Goal: Task Accomplishment & Management: Manage account settings

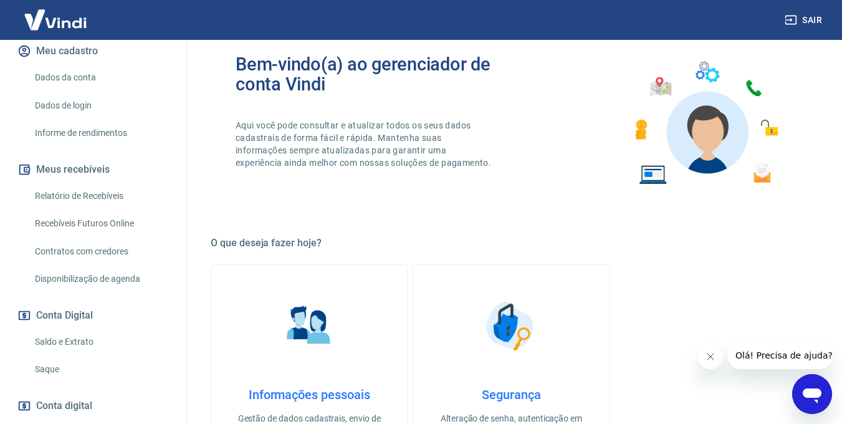
scroll to position [198, 0]
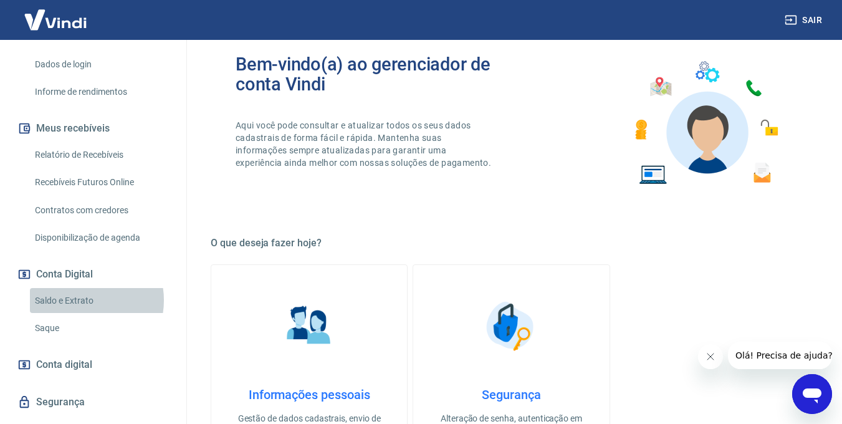
click at [80, 300] on link "Saldo e Extrato" at bounding box center [101, 301] width 142 height 26
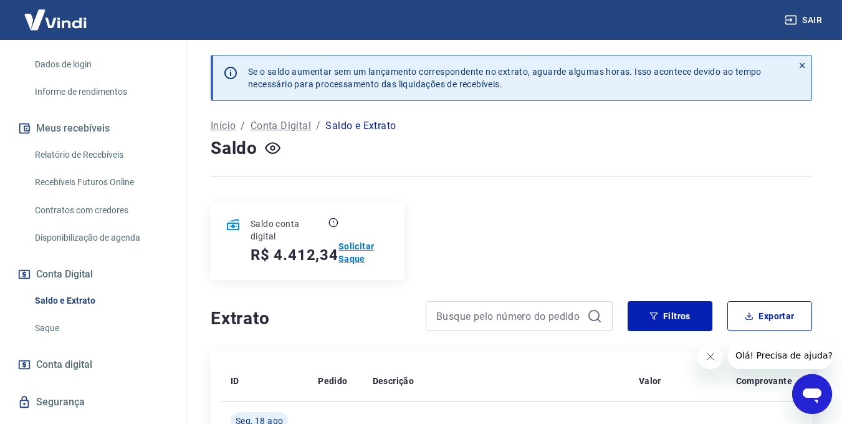
click at [357, 259] on p "Solicitar Saque" at bounding box center [363, 252] width 51 height 25
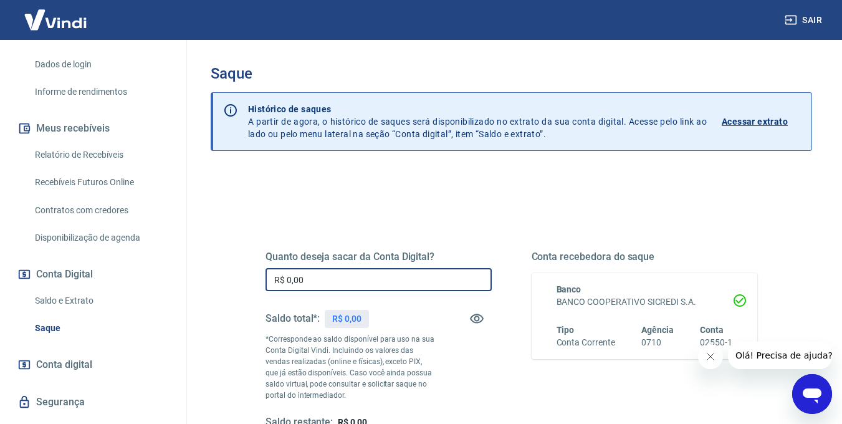
click at [343, 271] on input "R$ 0,00" at bounding box center [379, 279] width 226 height 23
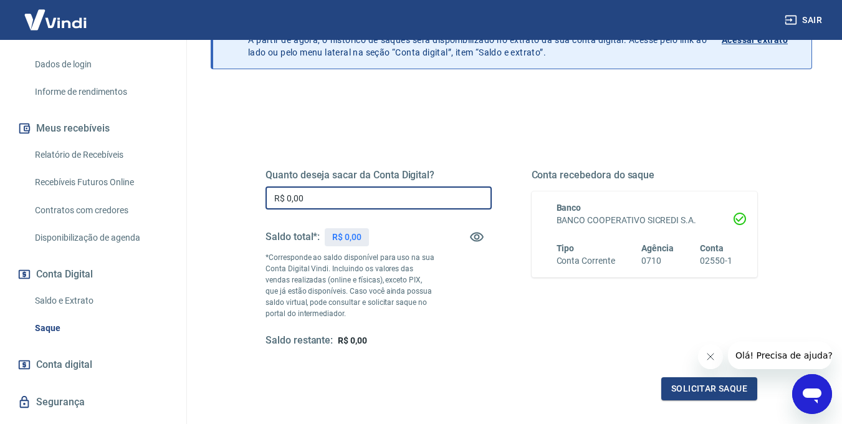
scroll to position [95, 0]
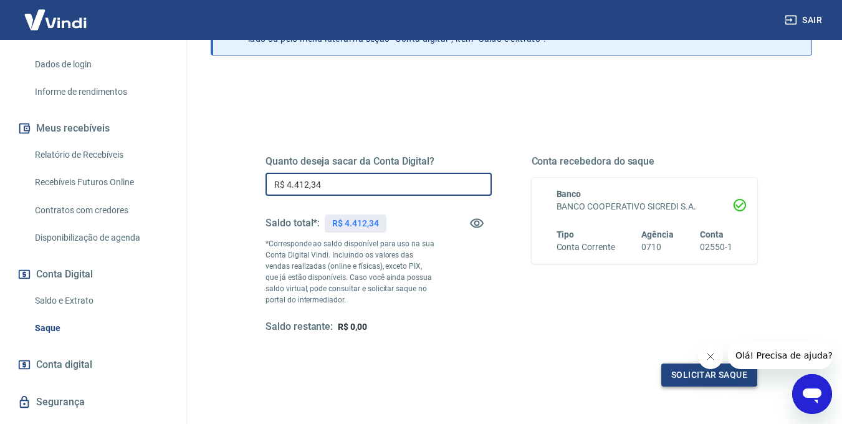
type input "R$ 4.412,34"
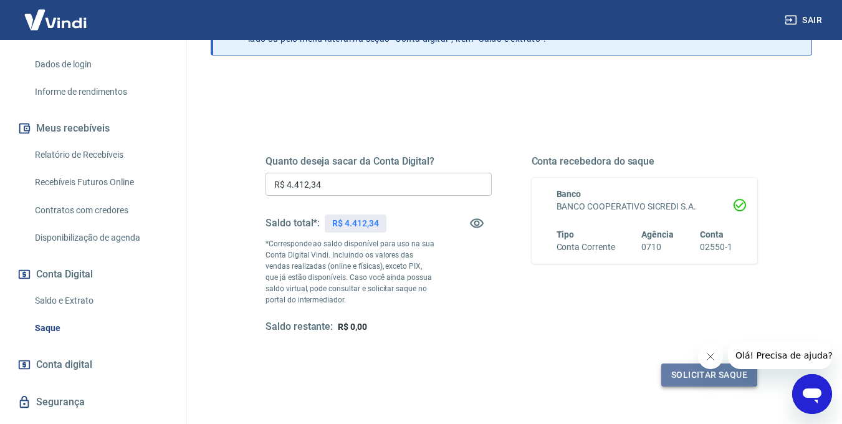
click at [688, 372] on button "Solicitar saque" at bounding box center [709, 374] width 96 height 23
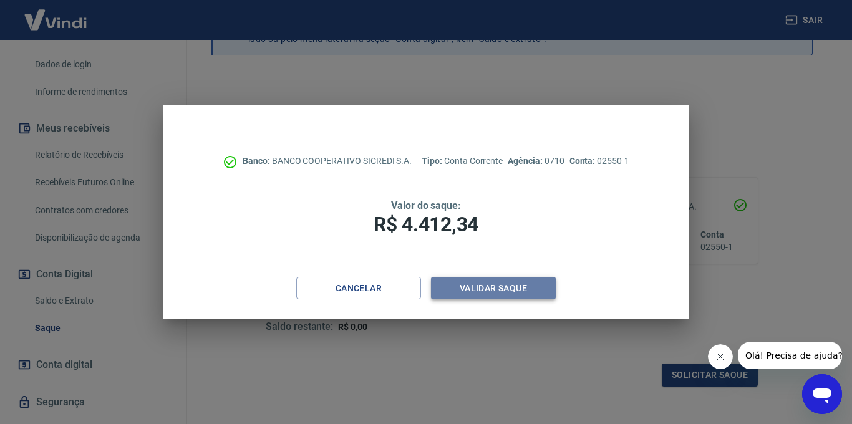
click at [496, 286] on button "Validar saque" at bounding box center [493, 288] width 125 height 23
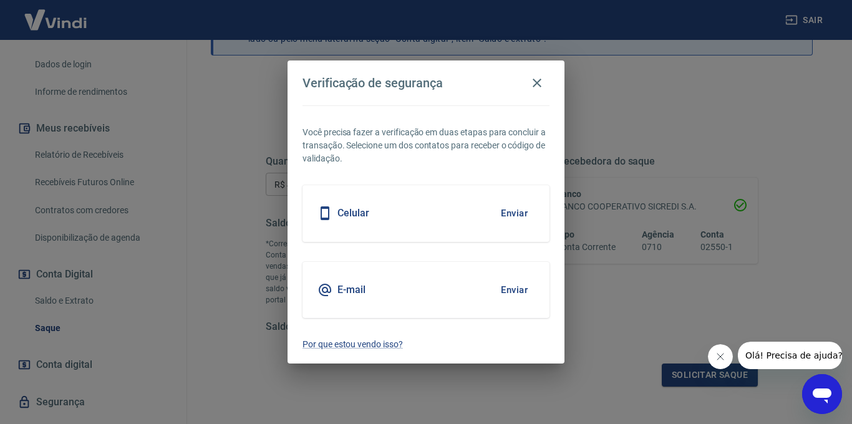
click at [514, 214] on button "Enviar" at bounding box center [514, 213] width 41 height 26
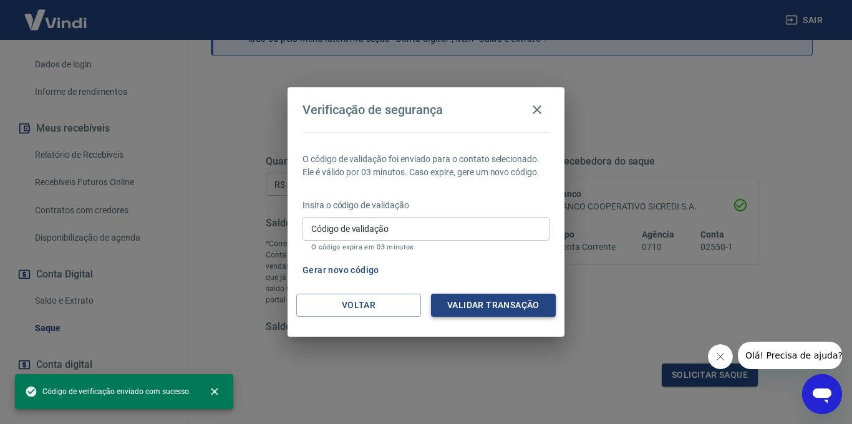
click at [506, 304] on button "Validar transação" at bounding box center [493, 305] width 125 height 23
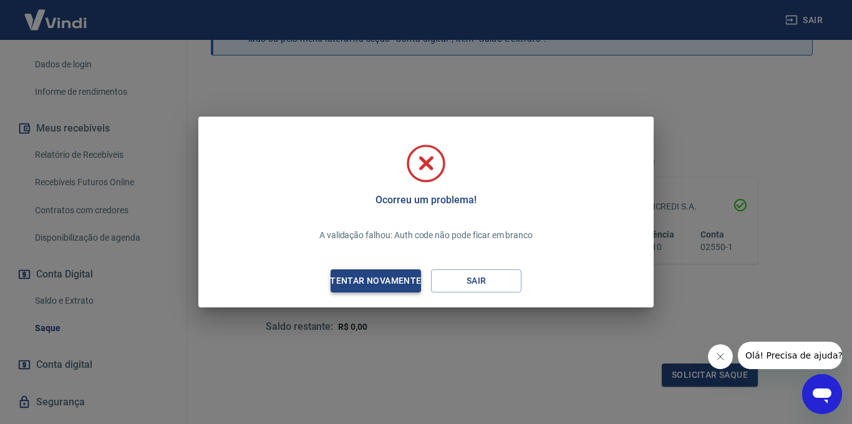
click at [398, 284] on div "Tentar novamente" at bounding box center [375, 281] width 121 height 16
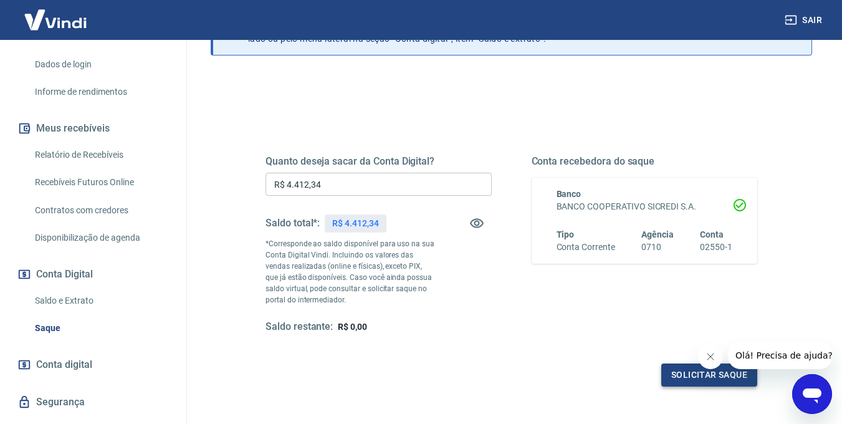
click at [678, 373] on button "Solicitar saque" at bounding box center [709, 374] width 96 height 23
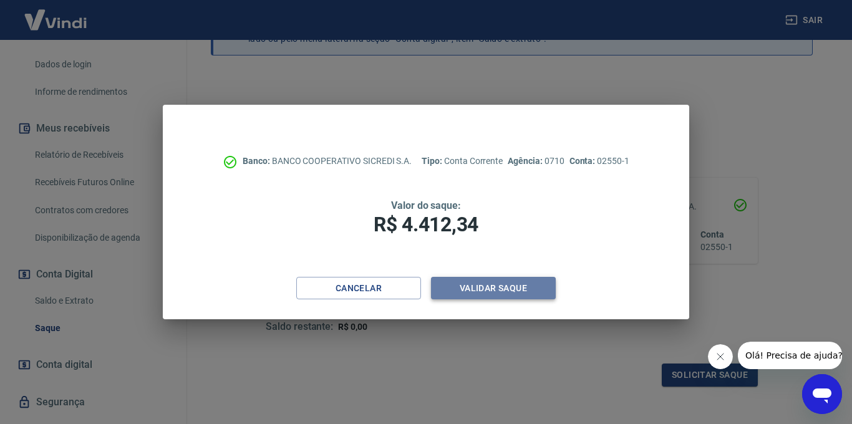
click at [501, 289] on button "Validar saque" at bounding box center [493, 288] width 125 height 23
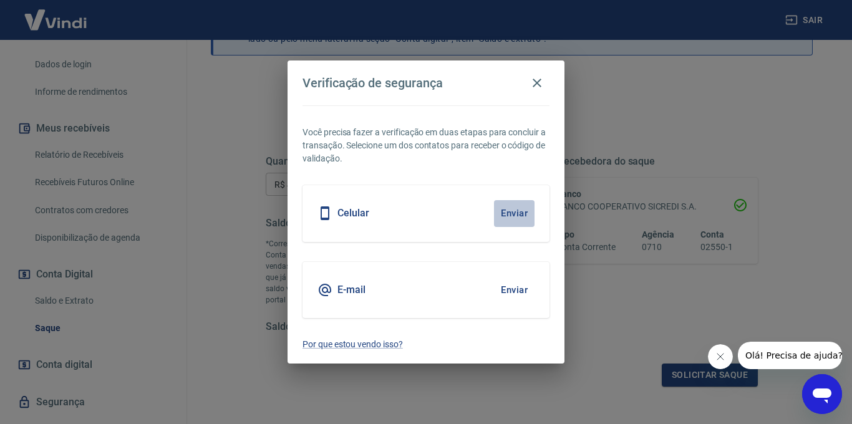
click at [515, 213] on button "Enviar" at bounding box center [514, 213] width 41 height 26
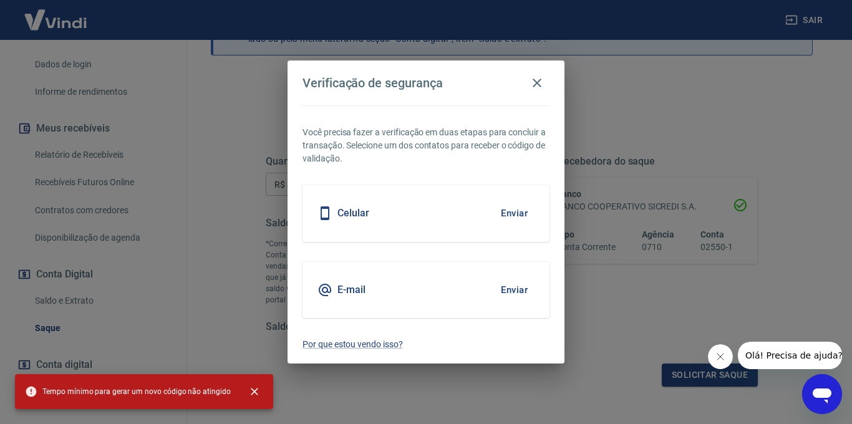
click at [514, 213] on button "Enviar" at bounding box center [514, 213] width 41 height 26
click at [516, 290] on button "Enviar" at bounding box center [514, 290] width 41 height 26
click at [541, 82] on icon "button" at bounding box center [536, 82] width 15 height 15
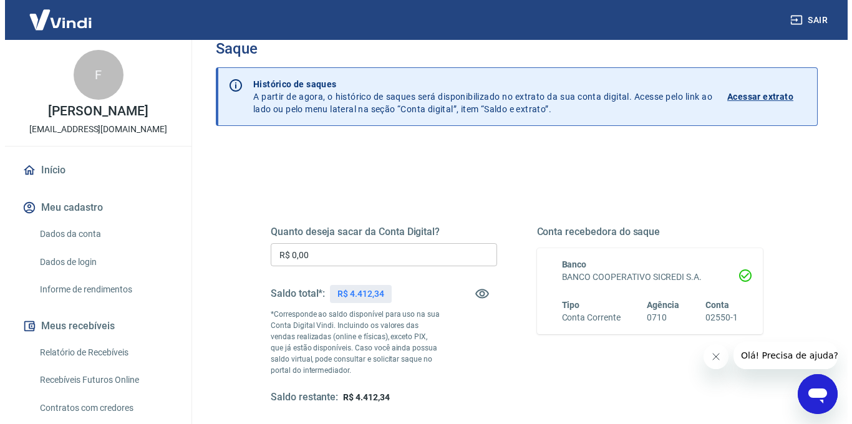
scroll to position [164, 0]
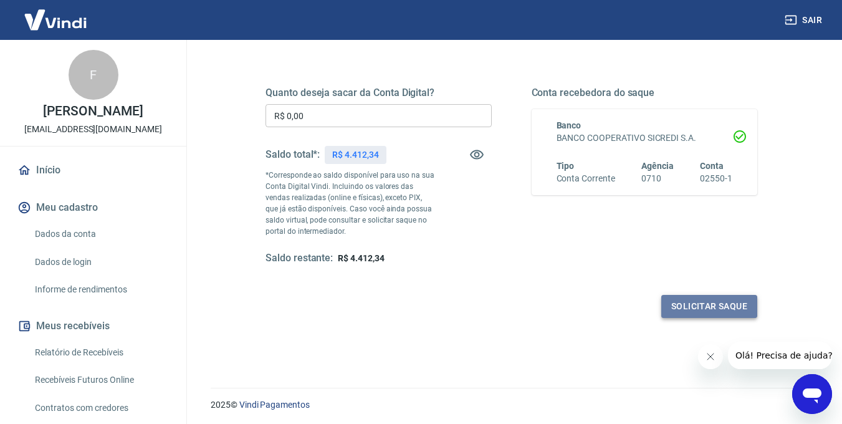
click at [676, 304] on button "Solicitar saque" at bounding box center [709, 306] width 96 height 23
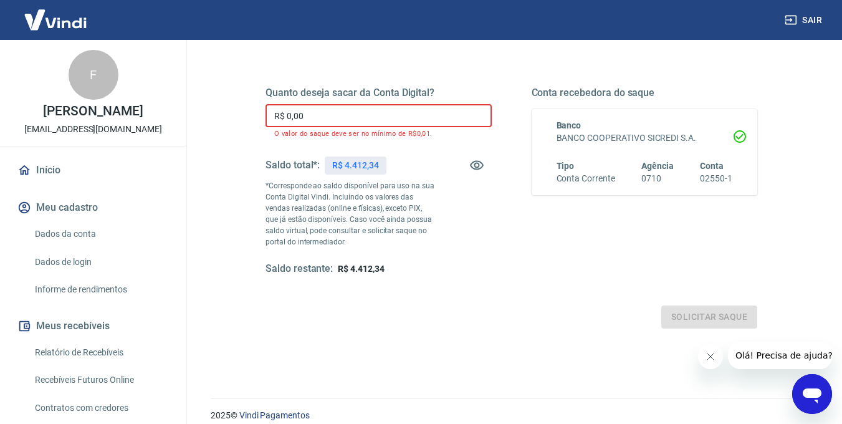
click at [340, 117] on input "R$ 0,00" at bounding box center [379, 115] width 226 height 23
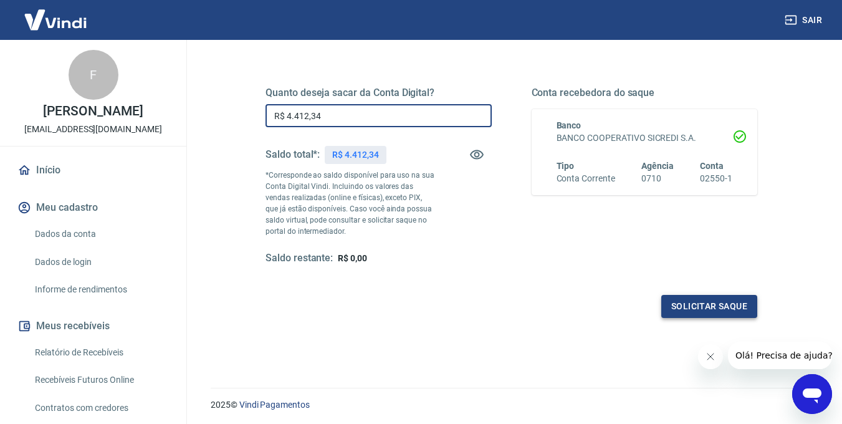
type input "R$ 4.412,34"
click at [702, 307] on button "Solicitar saque" at bounding box center [709, 306] width 96 height 23
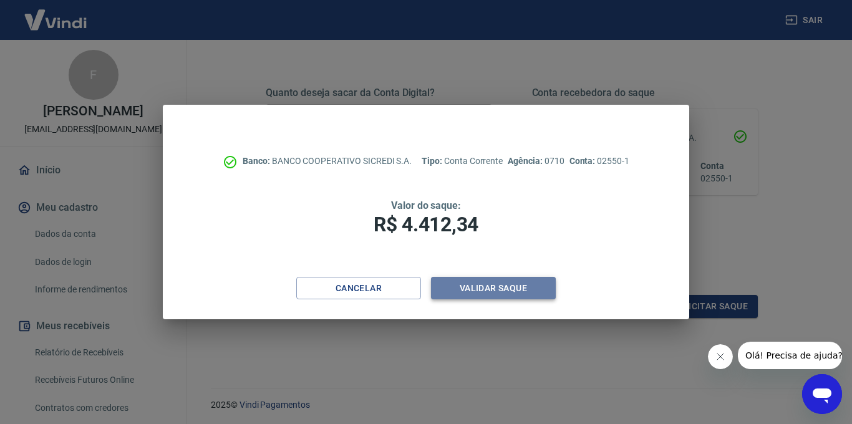
click at [477, 287] on button "Validar saque" at bounding box center [493, 288] width 125 height 23
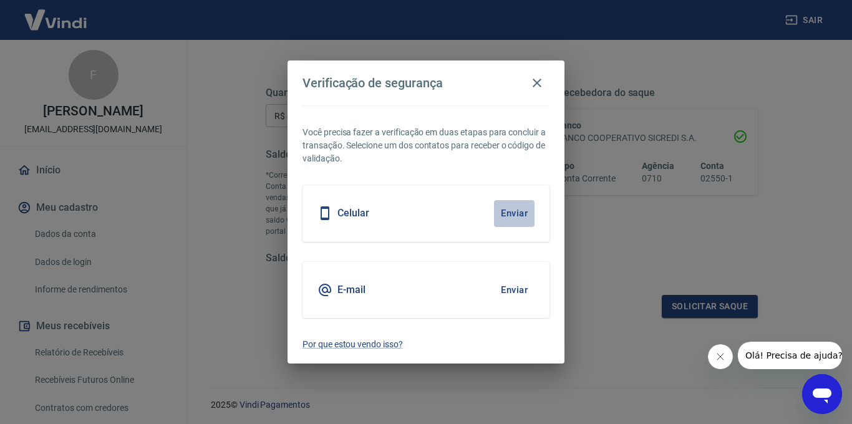
click at [512, 213] on button "Enviar" at bounding box center [514, 213] width 41 height 26
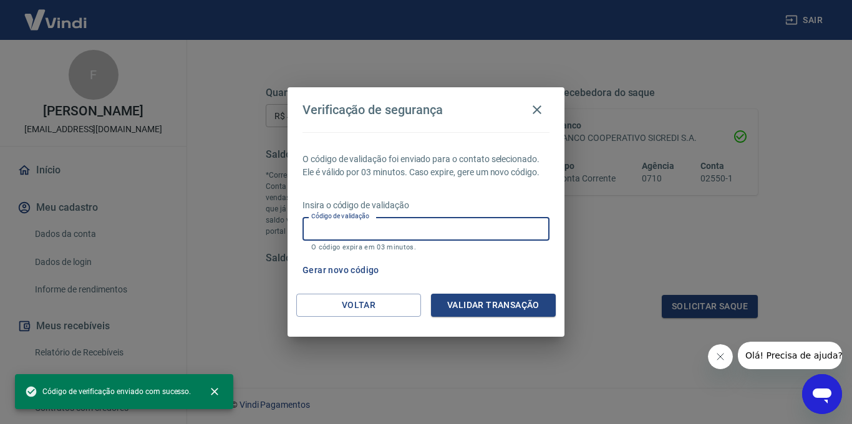
click at [441, 220] on input "Código de validação" at bounding box center [425, 228] width 247 height 23
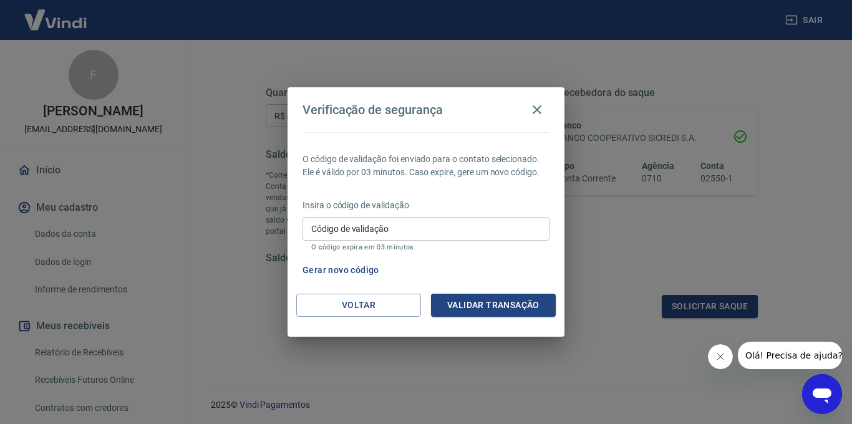
drag, startPoint x: 548, startPoint y: 275, endPoint x: 526, endPoint y: 287, distance: 25.1
click at [549, 274] on div "Gerar novo código" at bounding box center [423, 270] width 252 height 23
click at [505, 306] on button "Validar transação" at bounding box center [493, 305] width 125 height 23
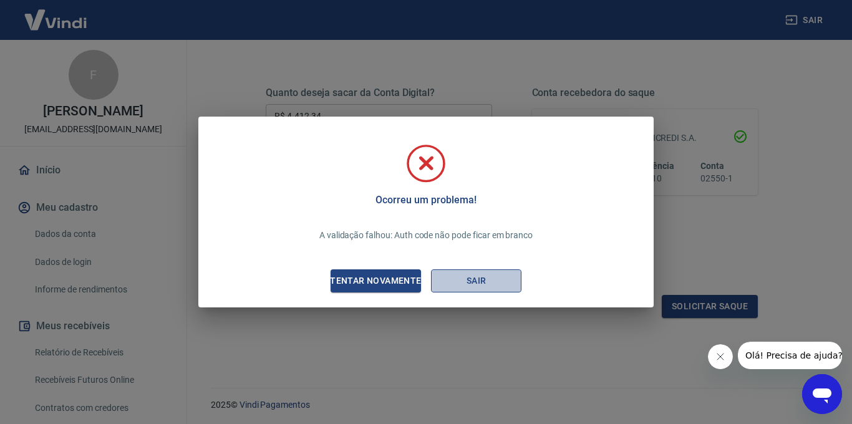
click at [479, 281] on button "Sair" at bounding box center [476, 280] width 90 height 23
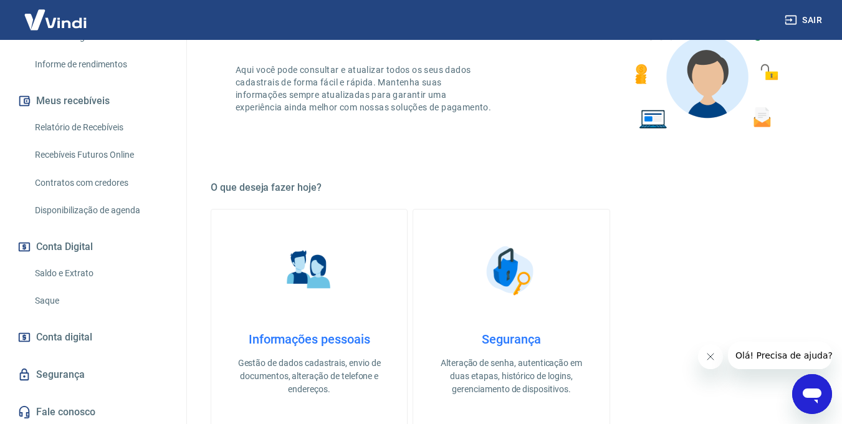
scroll to position [227, 0]
click at [59, 269] on link "Saldo e Extrato" at bounding box center [101, 272] width 142 height 26
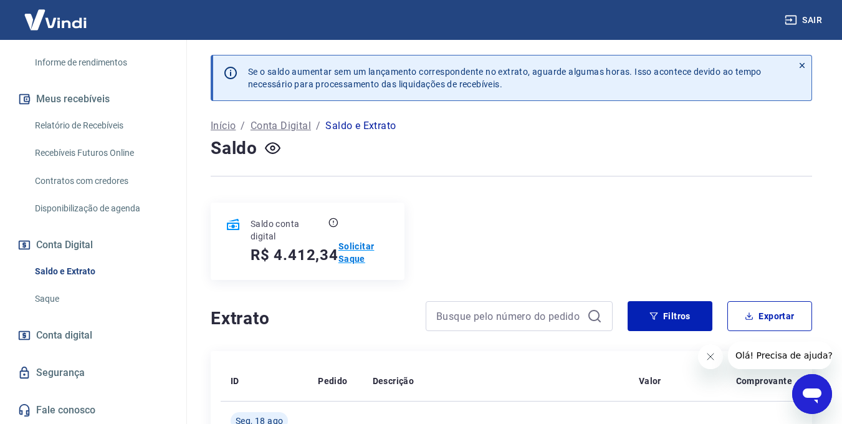
click at [350, 260] on p "Solicitar Saque" at bounding box center [363, 252] width 51 height 25
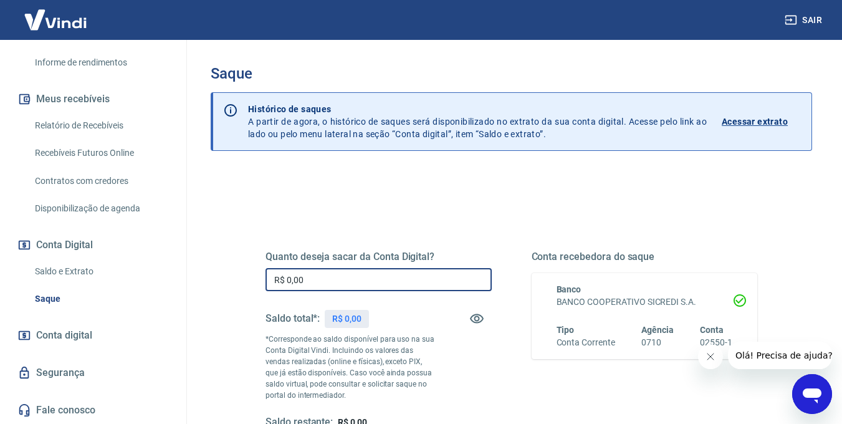
click at [337, 280] on input "R$ 0,00" at bounding box center [379, 279] width 226 height 23
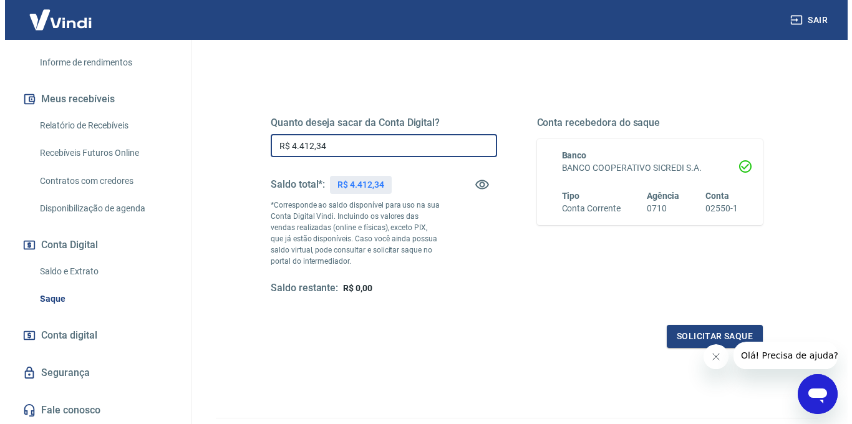
scroll to position [204, 0]
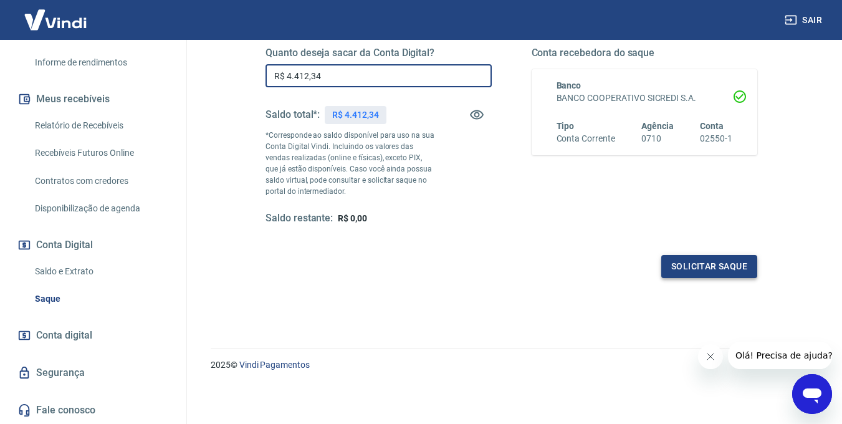
type input "R$ 4.412,34"
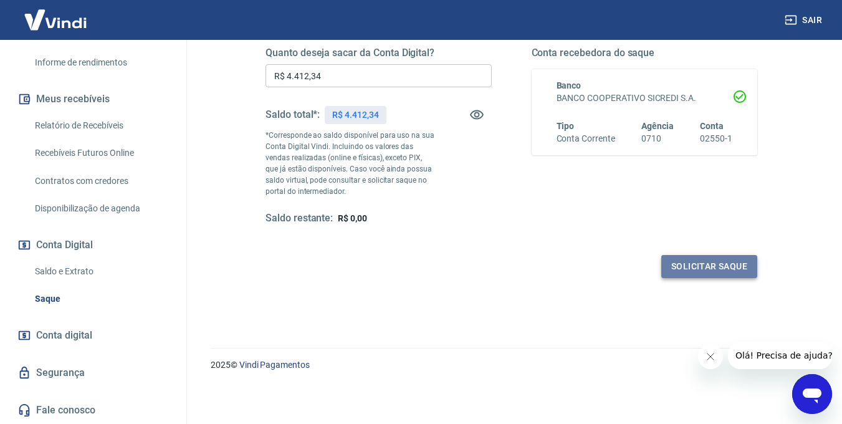
click at [716, 266] on button "Solicitar saque" at bounding box center [709, 266] width 96 height 23
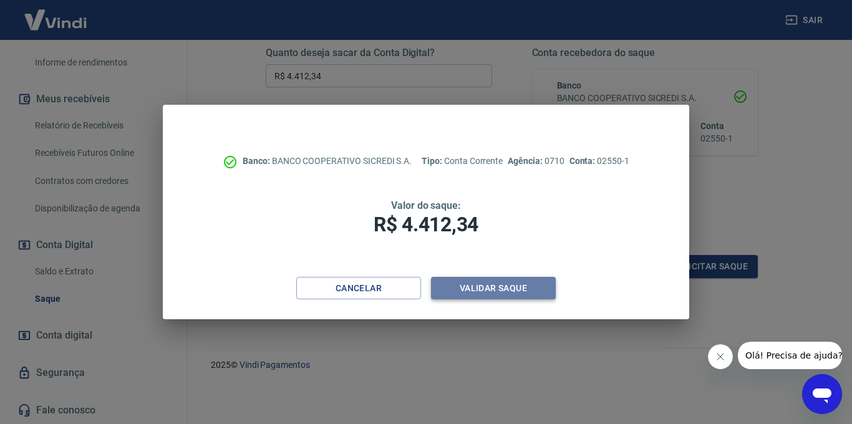
click at [492, 289] on button "Validar saque" at bounding box center [493, 288] width 125 height 23
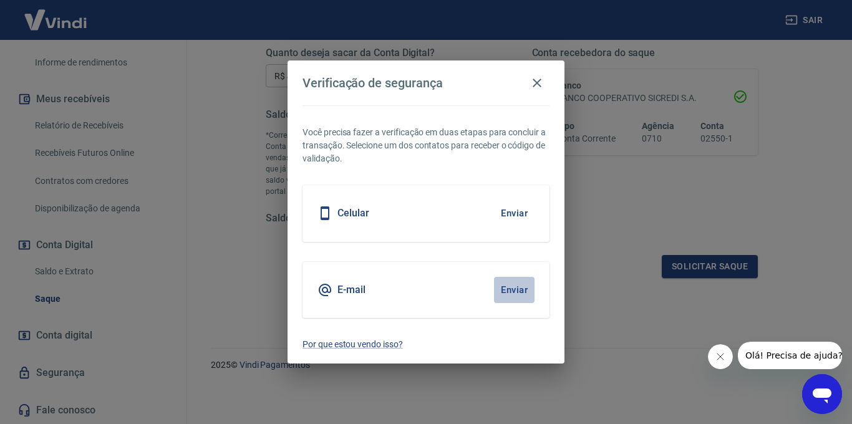
click at [516, 291] on button "Enviar" at bounding box center [514, 290] width 41 height 26
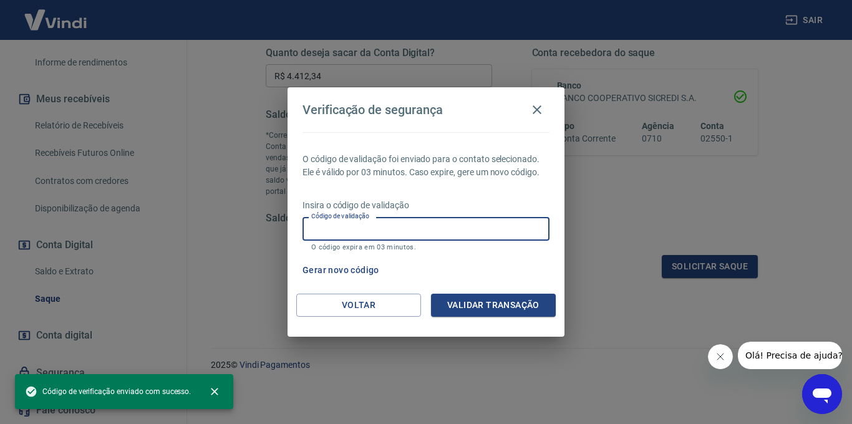
click at [397, 235] on input "Código de validação" at bounding box center [425, 228] width 247 height 23
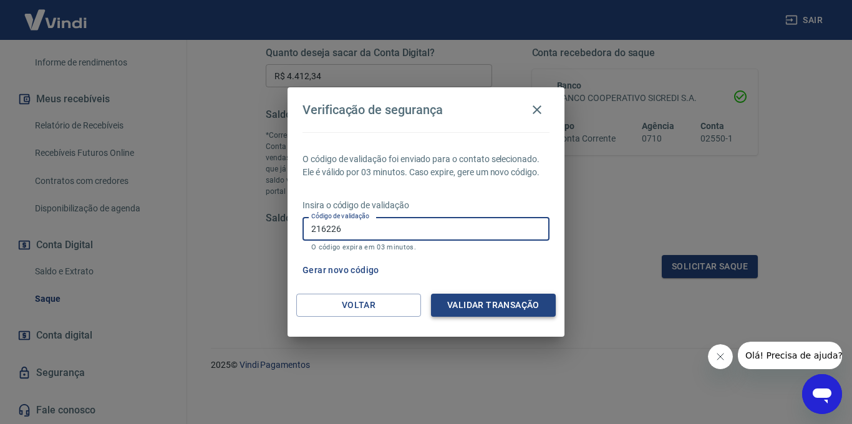
type input "216226"
click at [484, 302] on button "Validar transação" at bounding box center [493, 305] width 125 height 23
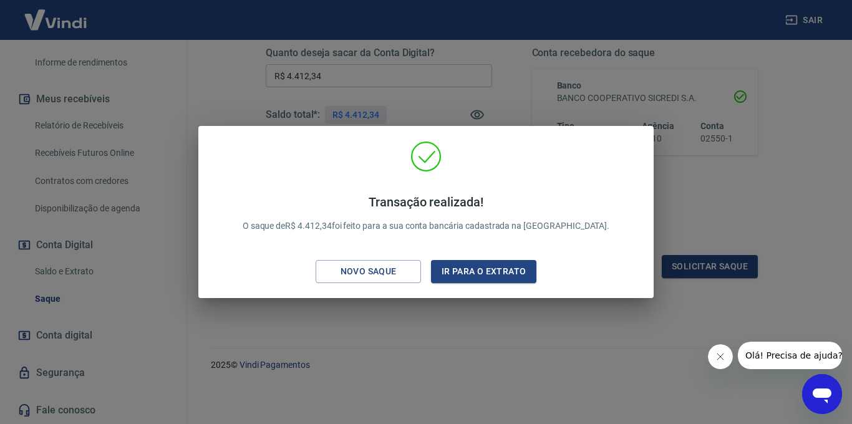
click at [486, 325] on div "Transação realizada! O saque de R$ 4.412,34 foi feito para a sua conta bancária…" at bounding box center [426, 212] width 852 height 424
